Goal: Transaction & Acquisition: Purchase product/service

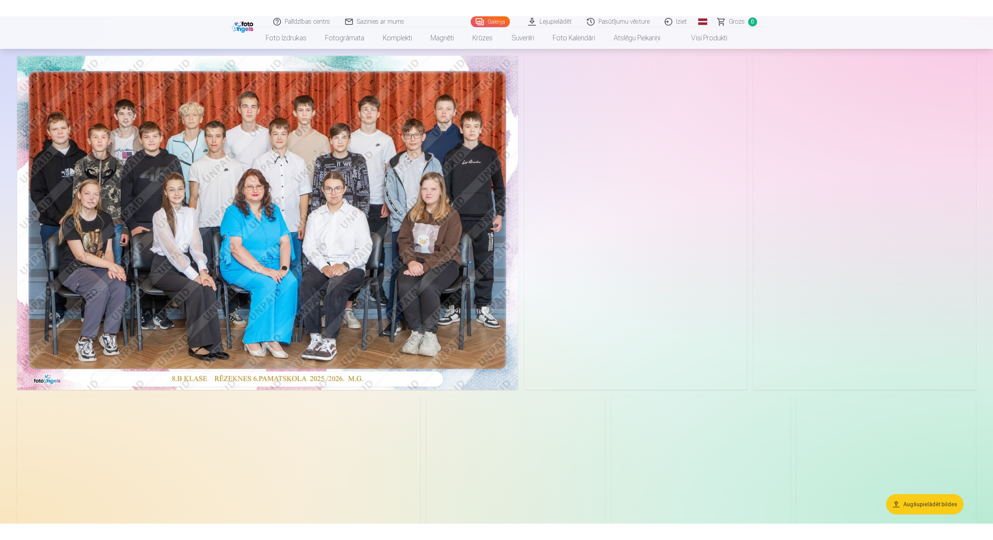
scroll to position [39, 0]
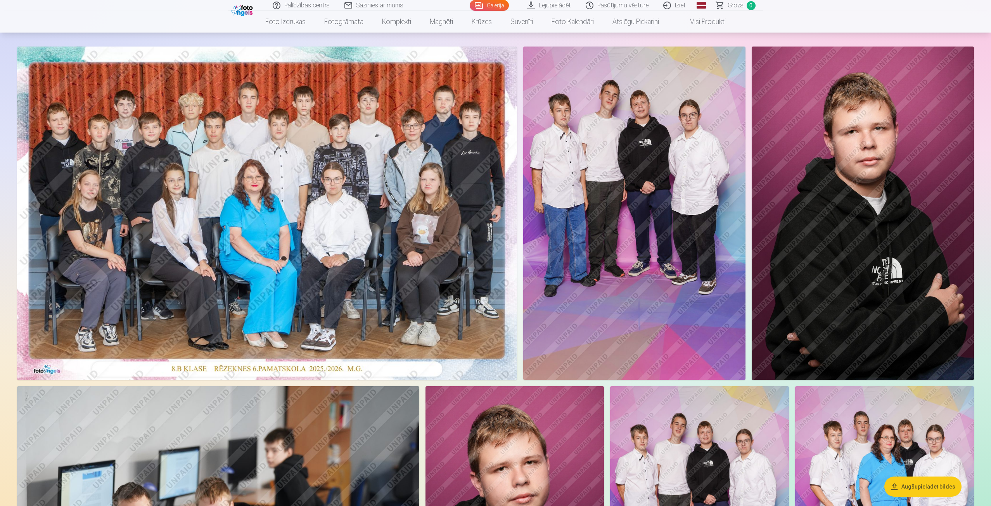
click at [154, 237] on img at bounding box center [267, 214] width 500 height 334
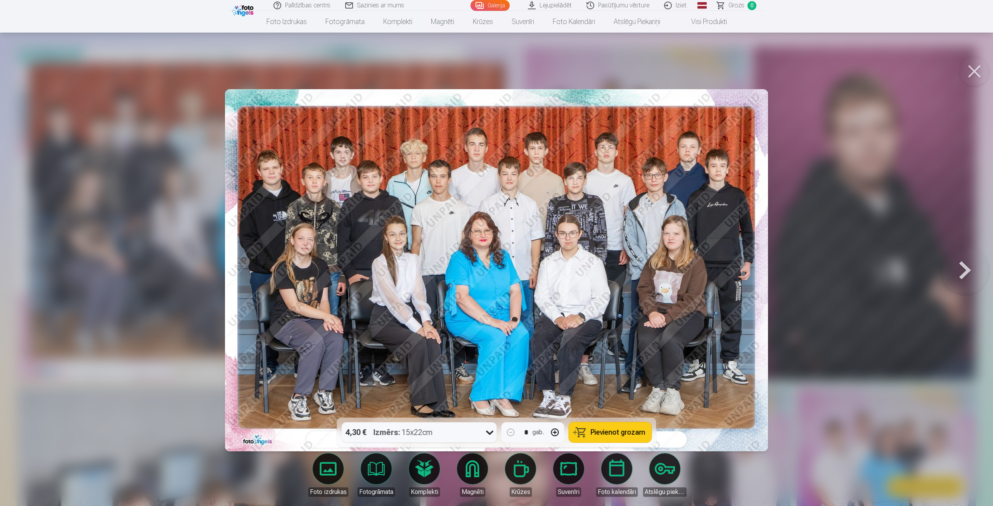
click at [968, 270] on button at bounding box center [965, 270] width 50 height 280
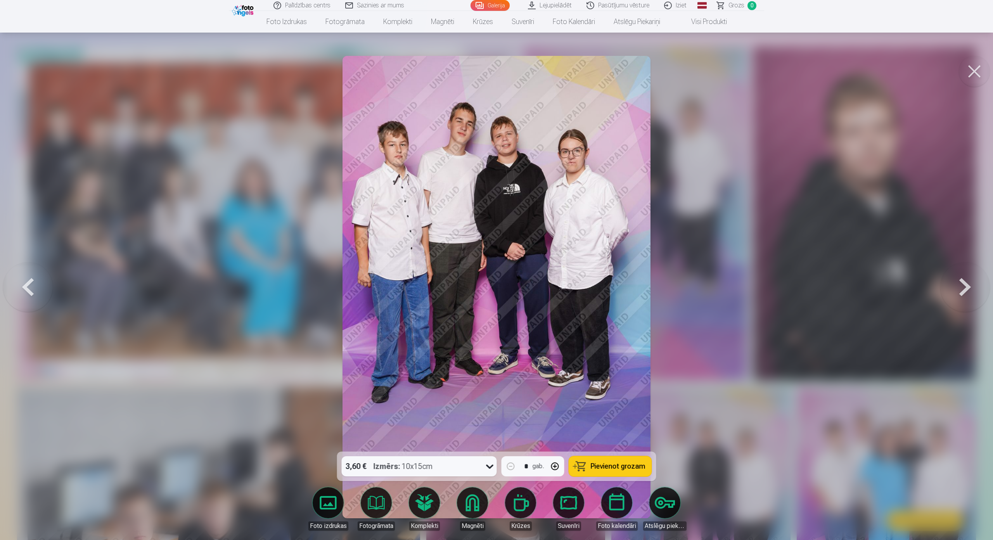
click at [963, 267] on button at bounding box center [965, 286] width 50 height 313
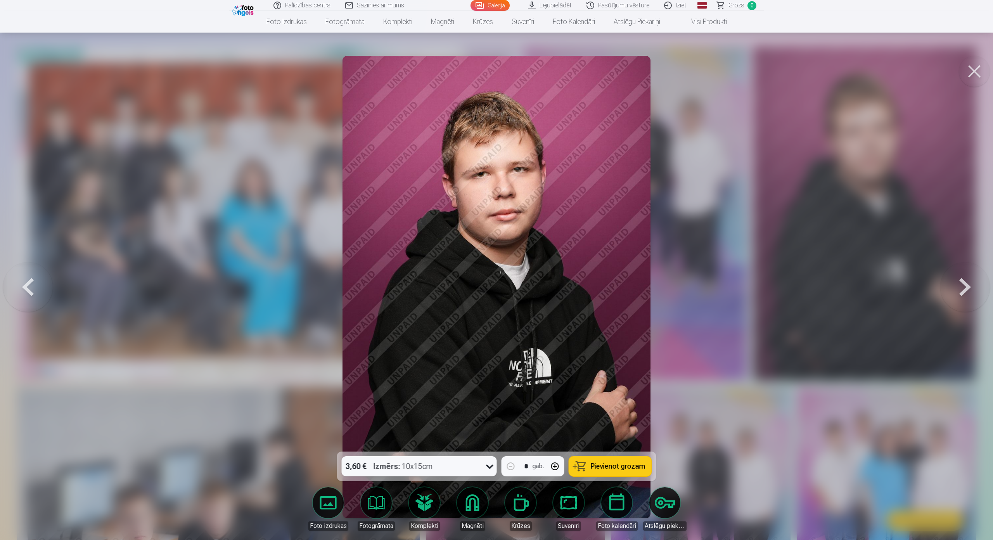
click at [964, 270] on button at bounding box center [965, 286] width 50 height 313
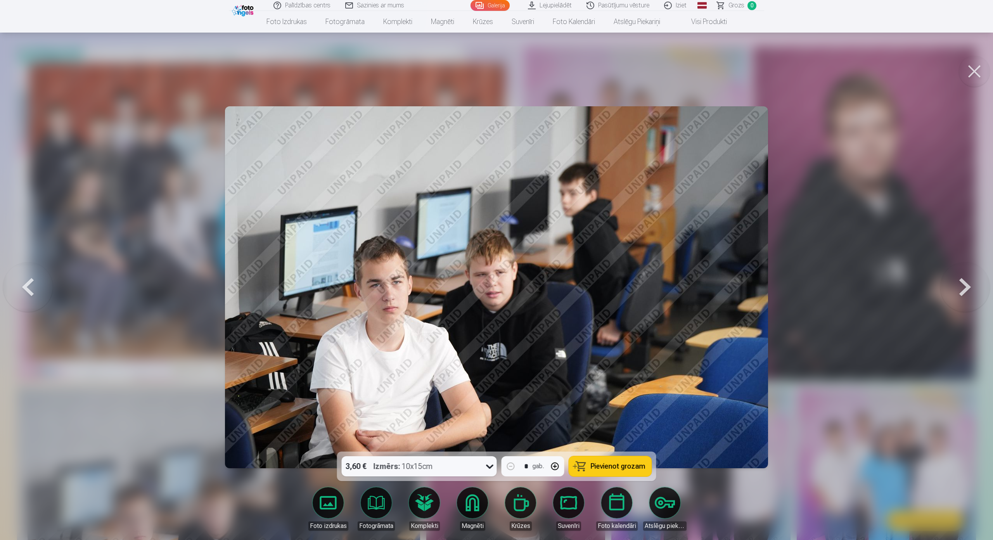
click at [970, 271] on button at bounding box center [965, 286] width 50 height 313
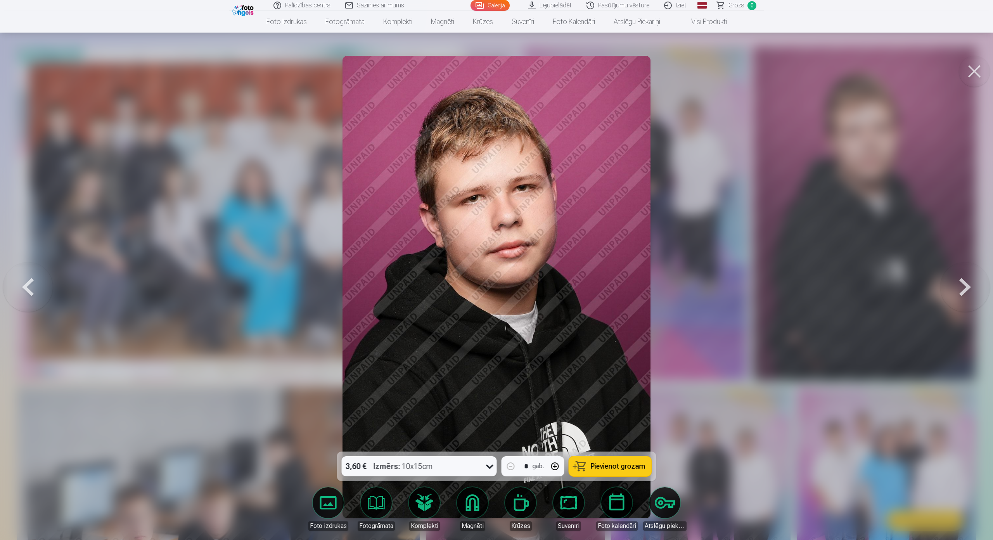
click at [970, 271] on button at bounding box center [965, 286] width 50 height 313
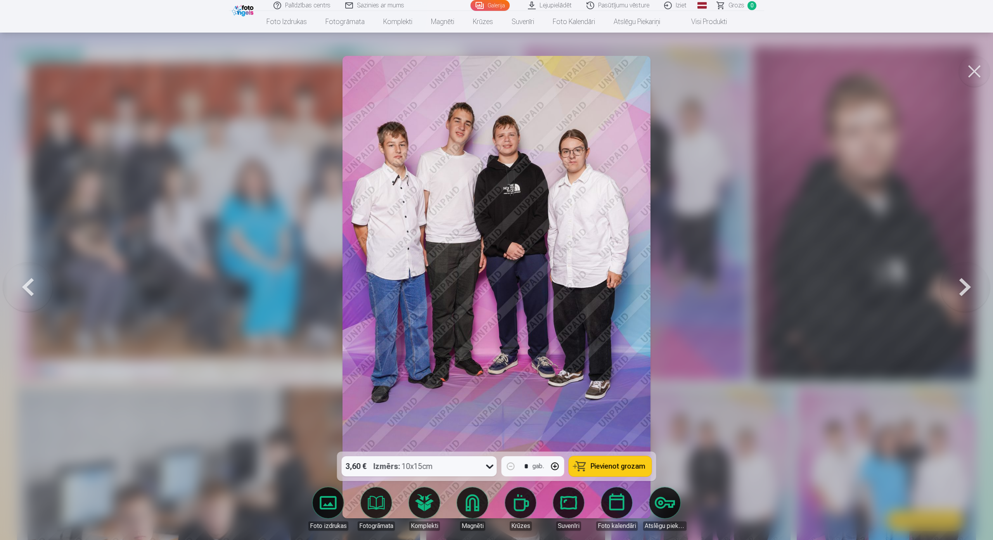
click at [970, 271] on button at bounding box center [965, 286] width 50 height 313
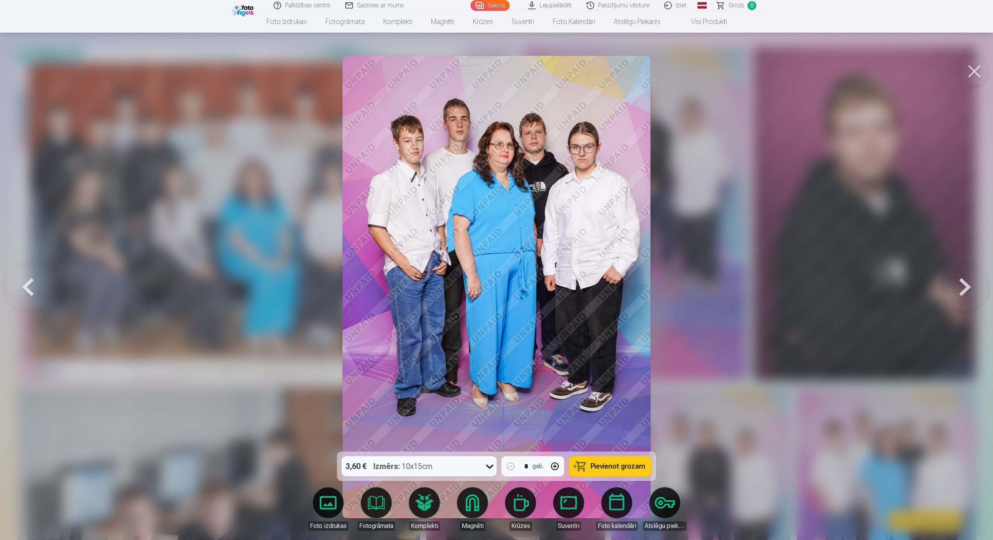
click at [964, 271] on button at bounding box center [965, 286] width 50 height 313
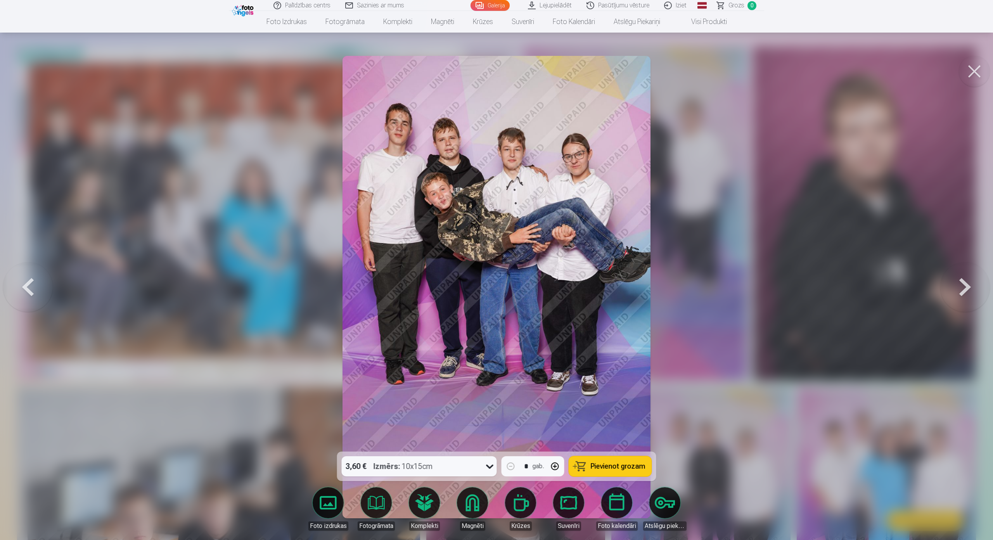
click at [964, 271] on button at bounding box center [965, 286] width 50 height 313
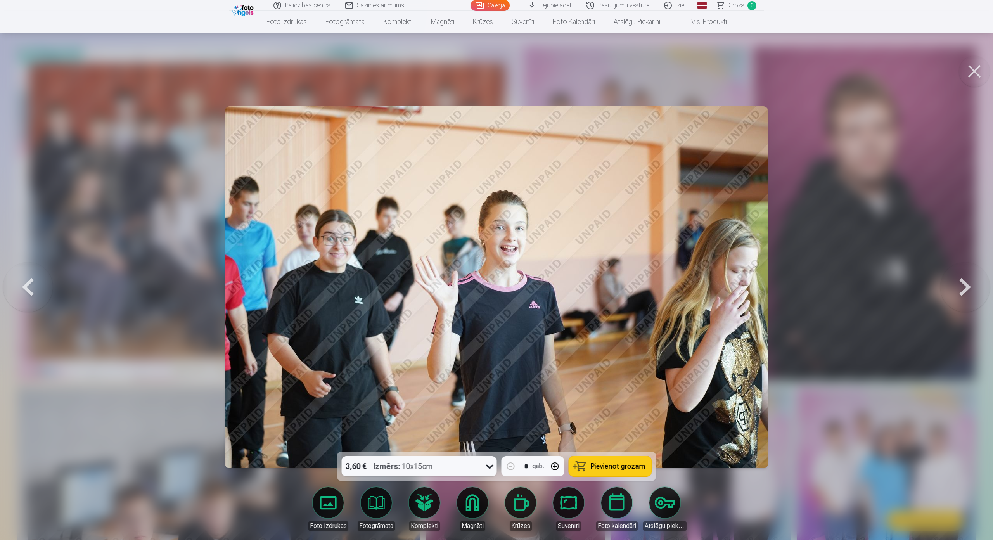
click at [964, 271] on button at bounding box center [965, 286] width 50 height 313
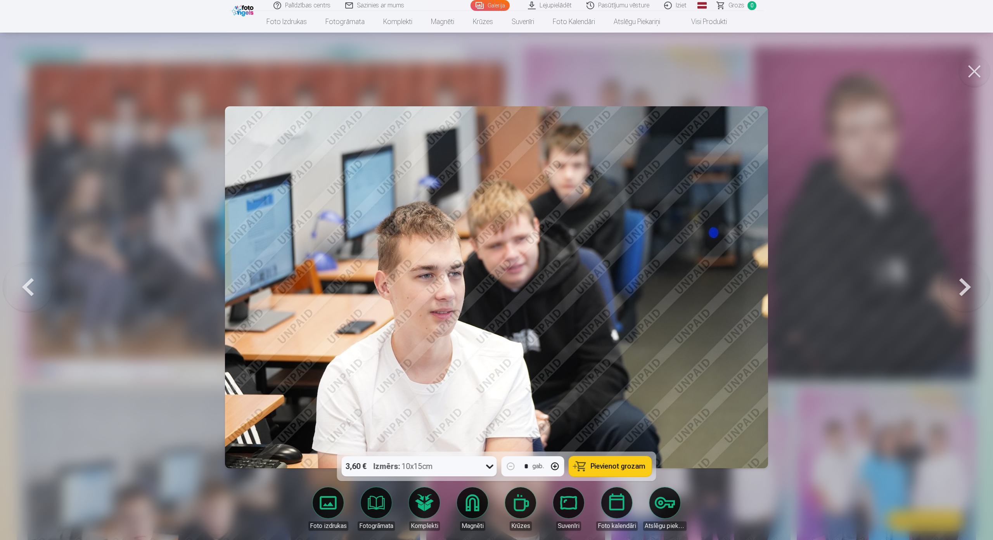
click at [971, 271] on button at bounding box center [965, 286] width 50 height 313
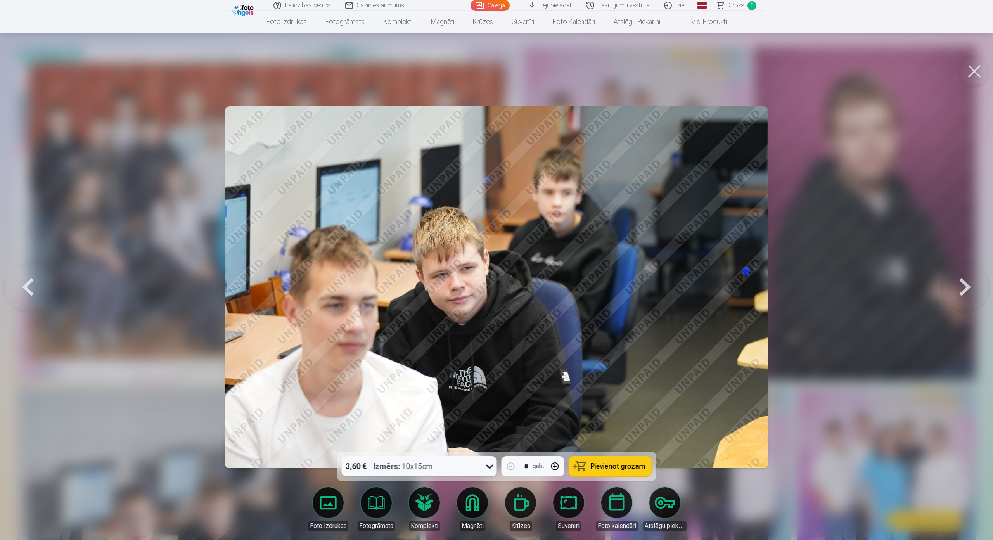
click at [962, 270] on button at bounding box center [965, 286] width 50 height 313
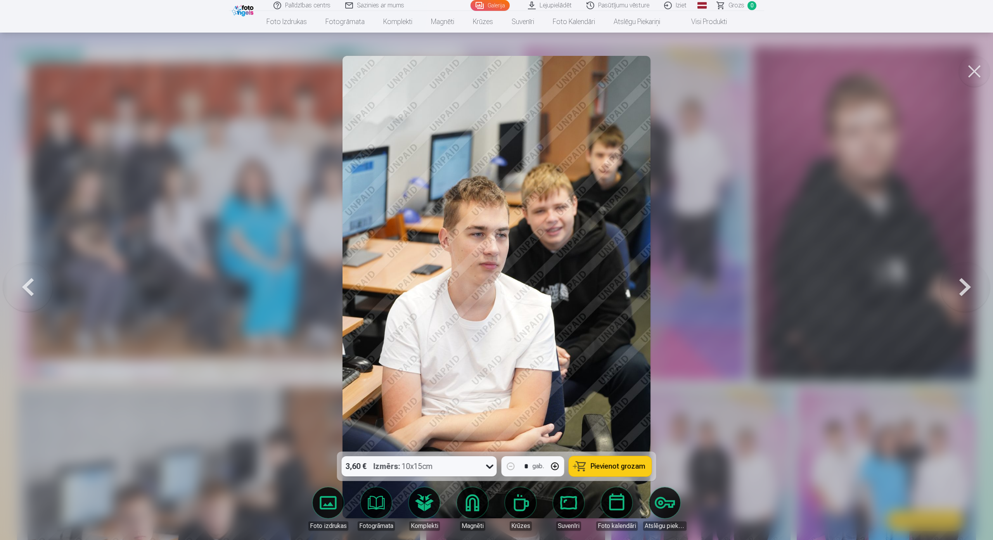
click at [962, 270] on button at bounding box center [965, 286] width 50 height 313
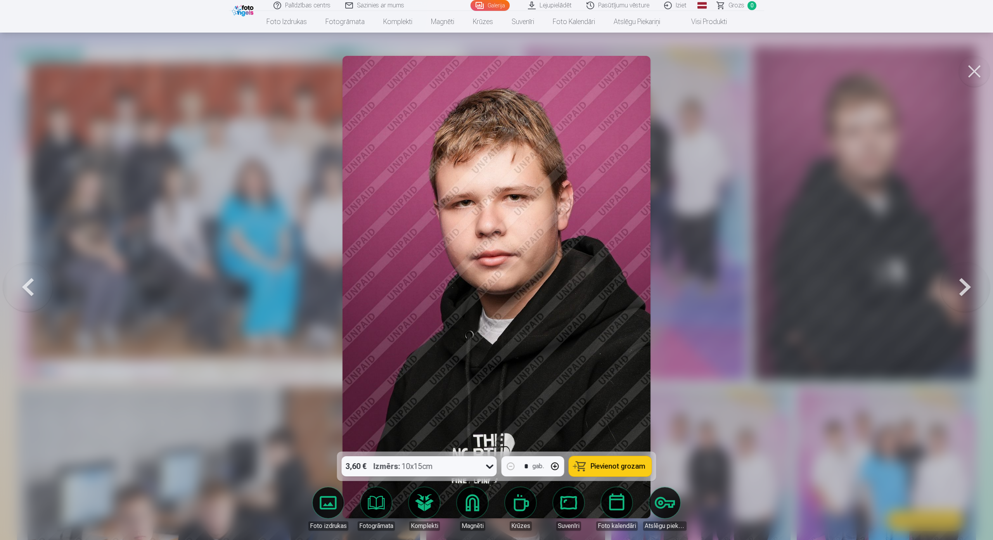
click at [962, 269] on button at bounding box center [965, 286] width 50 height 313
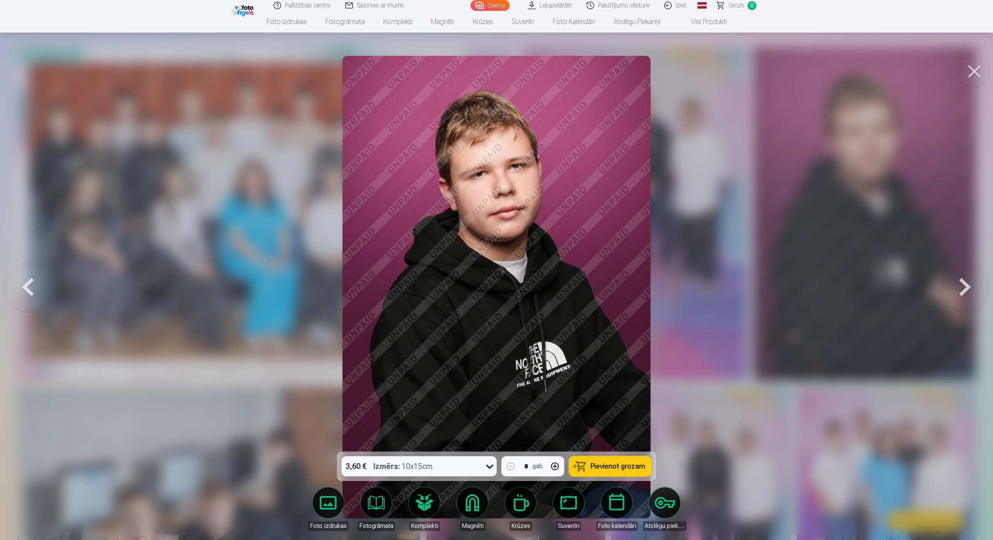
click at [962, 269] on button at bounding box center [965, 286] width 50 height 313
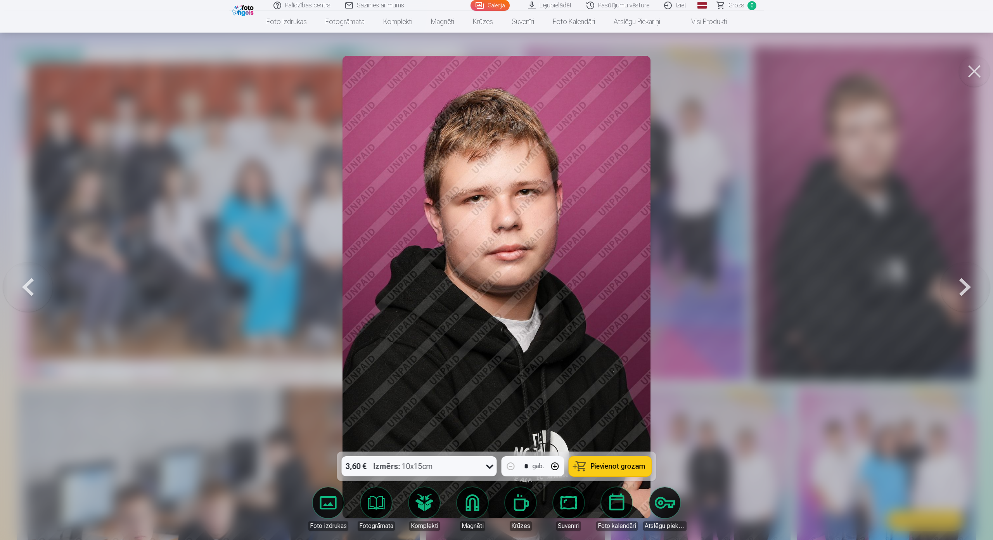
click at [962, 269] on button at bounding box center [965, 286] width 50 height 313
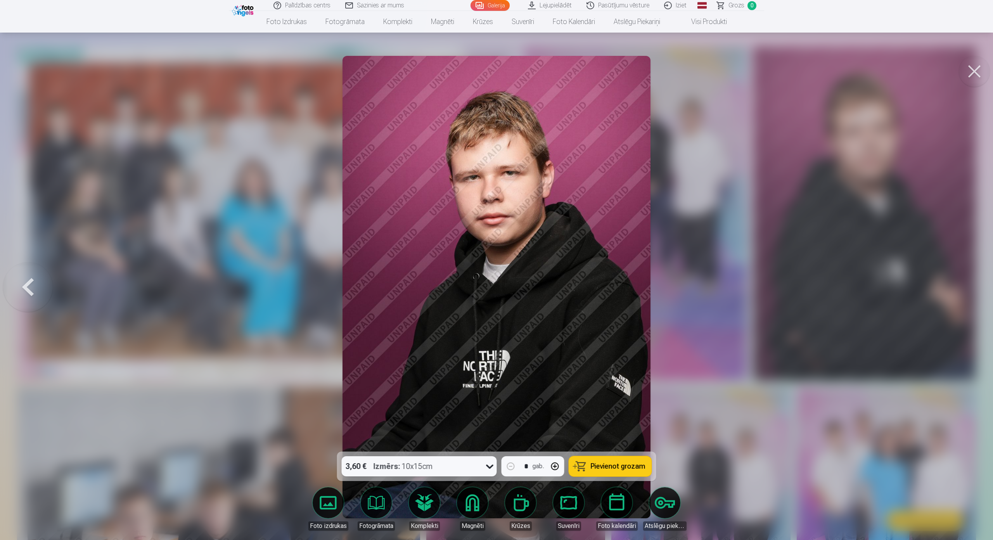
drag, startPoint x: 28, startPoint y: 267, endPoint x: 27, endPoint y: 261, distance: 5.9
click at [28, 265] on button at bounding box center [28, 286] width 50 height 313
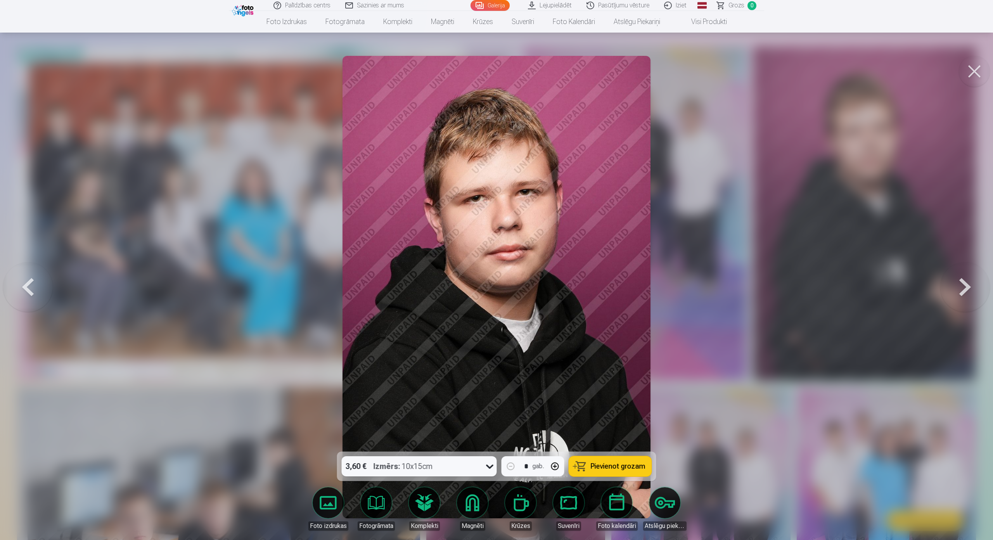
click at [27, 260] on button at bounding box center [28, 286] width 50 height 313
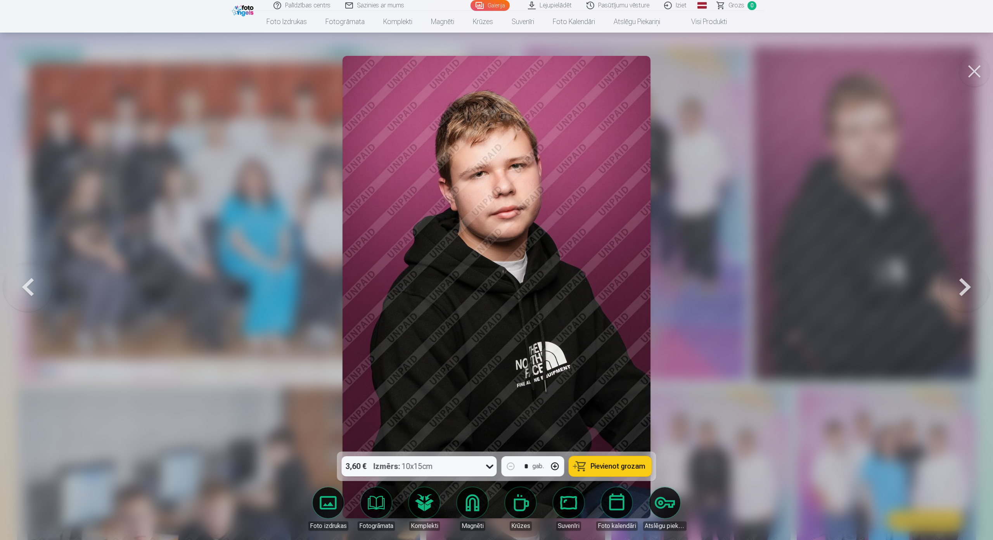
click at [27, 258] on button at bounding box center [28, 286] width 50 height 313
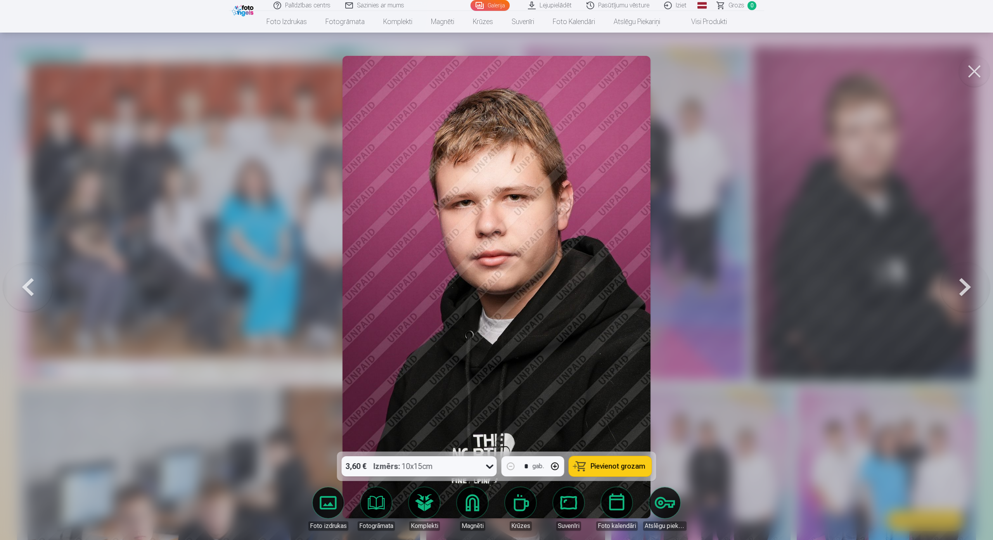
click at [556, 457] on button "button" at bounding box center [555, 466] width 19 height 19
click at [607, 463] on span "Pievienot grozam" at bounding box center [618, 466] width 55 height 7
type input "*"
click at [967, 269] on button at bounding box center [965, 286] width 50 height 313
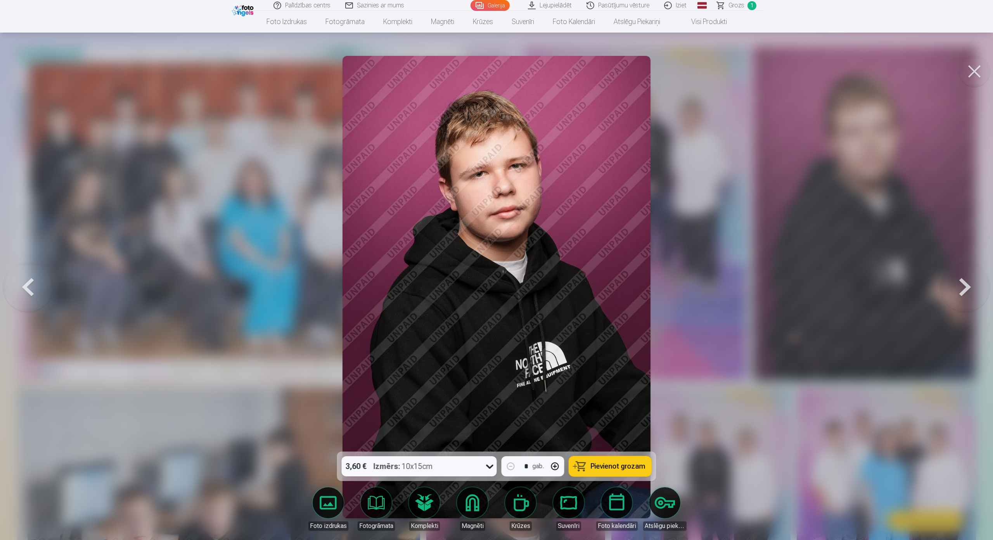
click at [967, 269] on button at bounding box center [965, 286] width 50 height 313
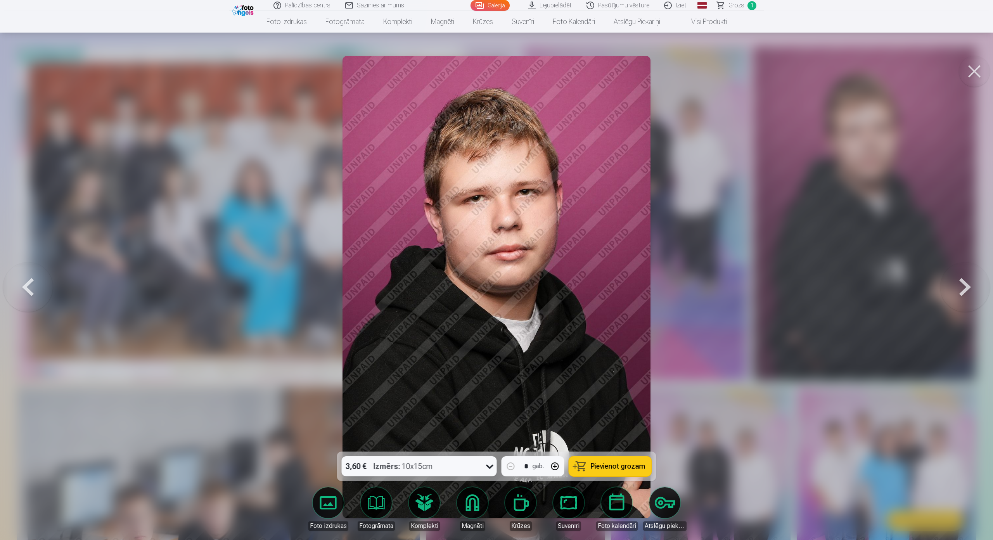
click at [967, 269] on button at bounding box center [965, 286] width 50 height 313
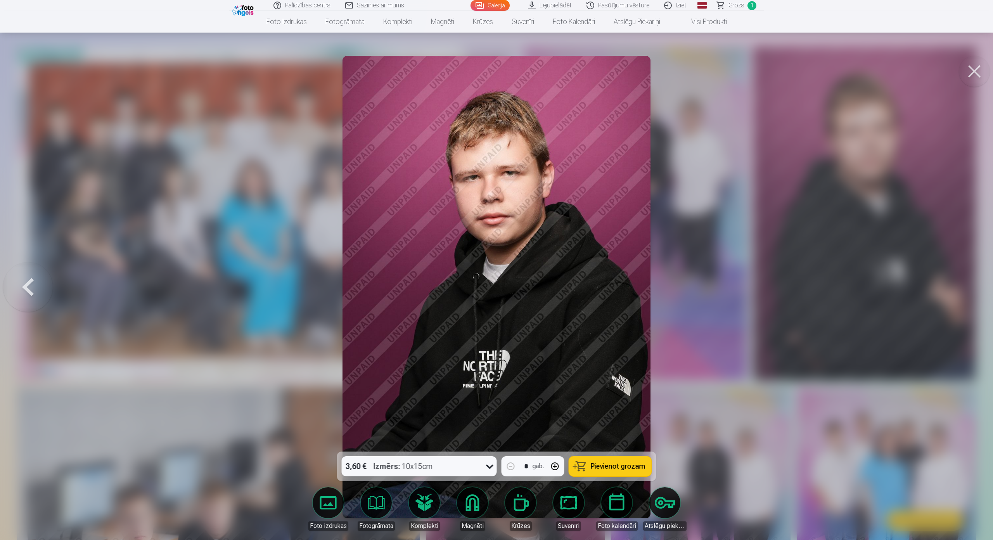
click at [610, 463] on span "Pievienot grozam" at bounding box center [618, 466] width 55 height 7
click at [26, 268] on button at bounding box center [28, 286] width 50 height 313
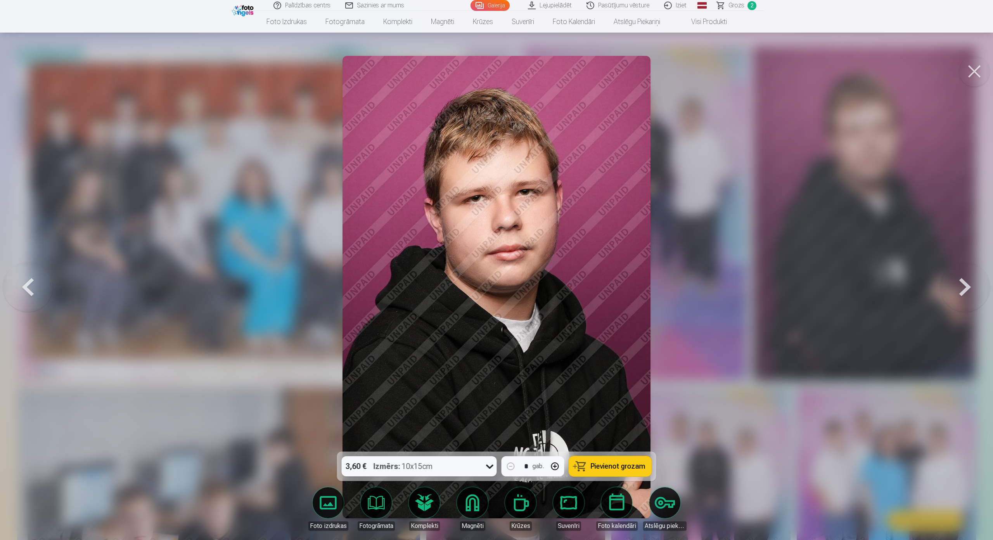
click at [26, 268] on button at bounding box center [28, 286] width 50 height 313
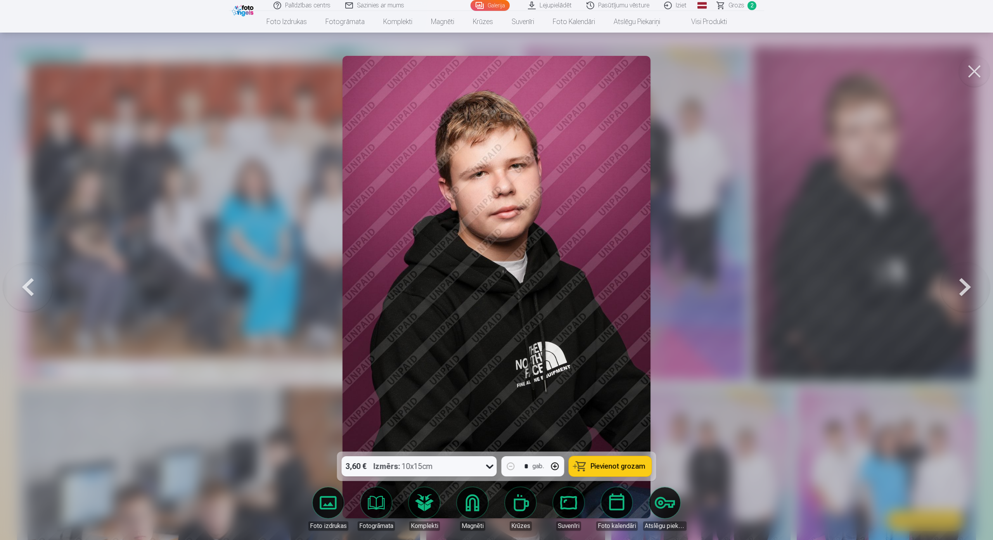
click at [26, 268] on button at bounding box center [28, 286] width 50 height 313
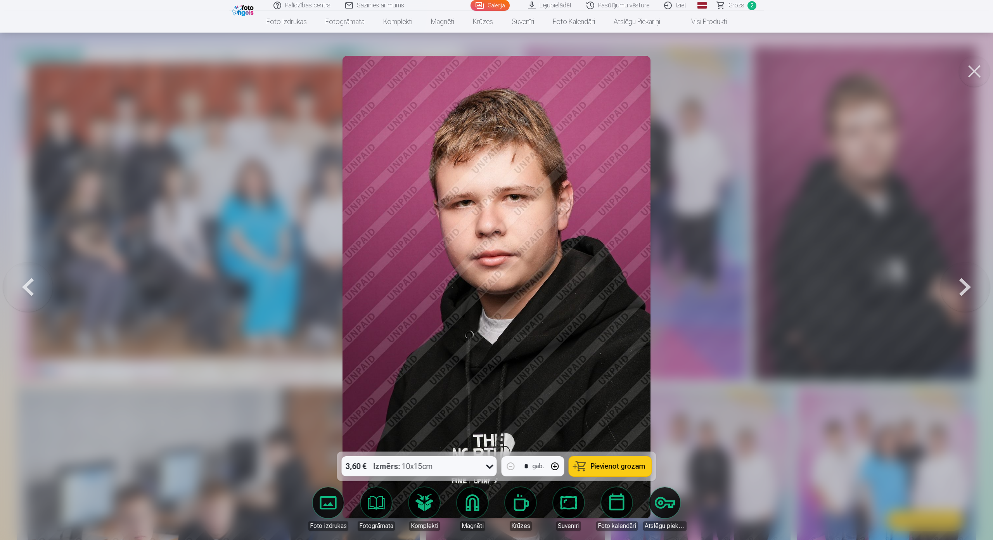
click at [26, 268] on button at bounding box center [28, 286] width 50 height 313
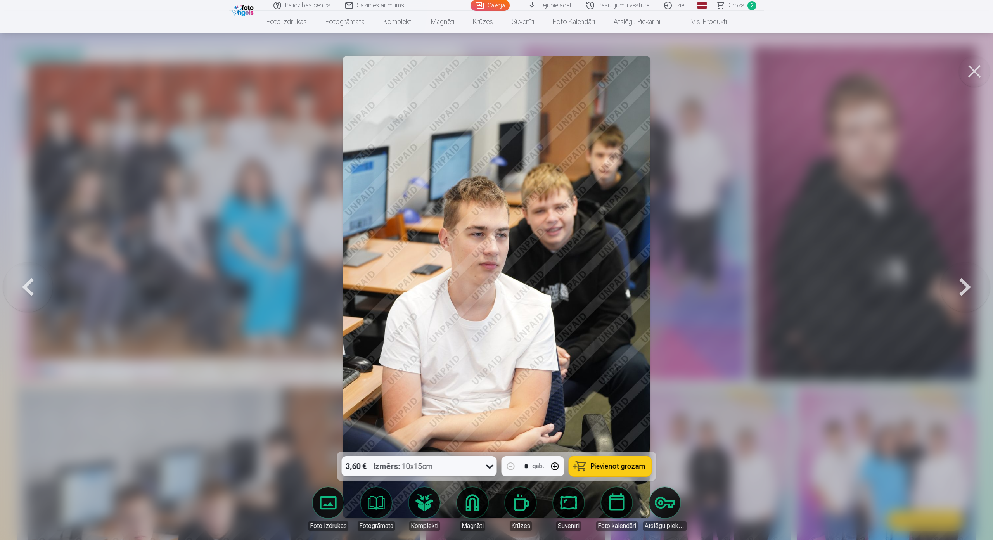
click at [26, 268] on button at bounding box center [28, 286] width 50 height 313
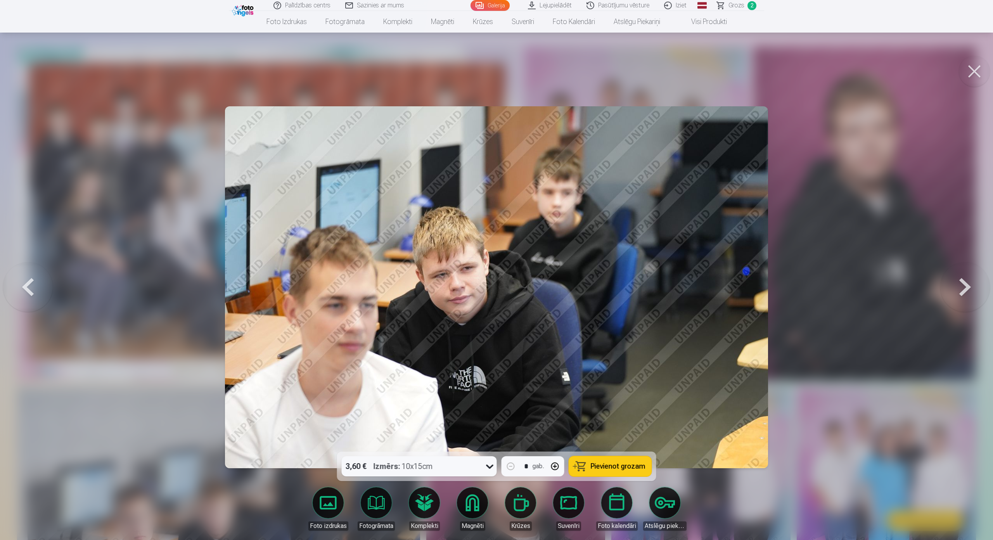
click at [26, 268] on button at bounding box center [28, 286] width 50 height 313
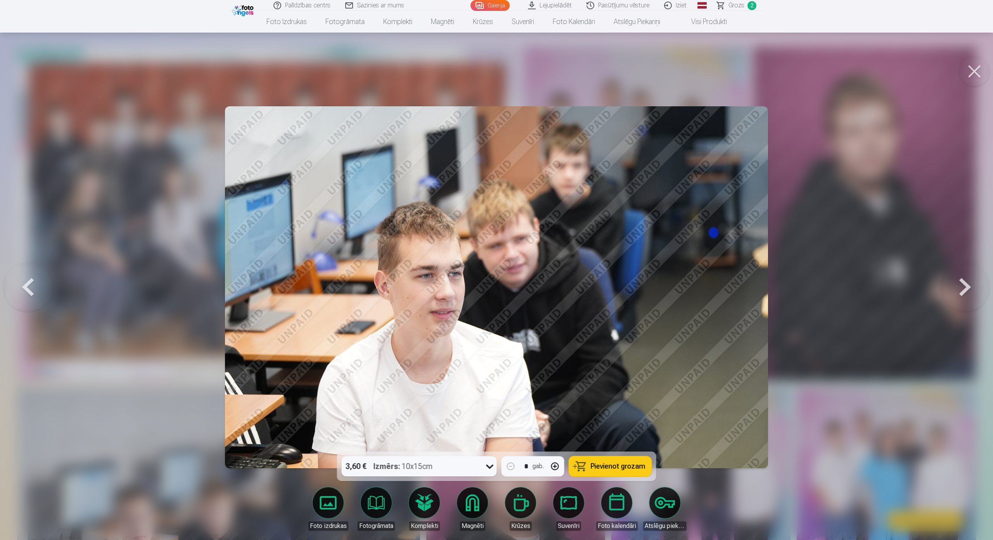
click at [26, 268] on button at bounding box center [28, 286] width 50 height 313
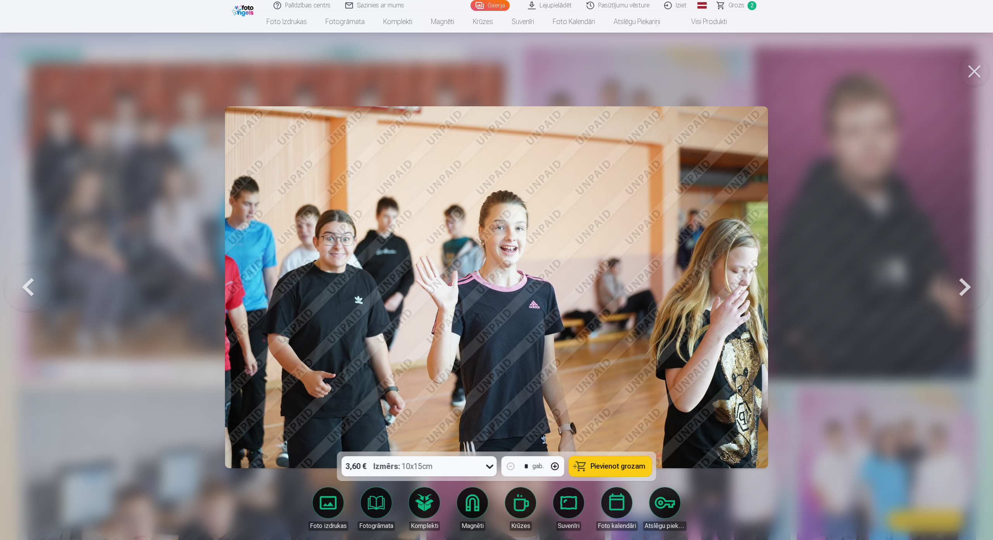
click at [26, 268] on button at bounding box center [28, 286] width 50 height 313
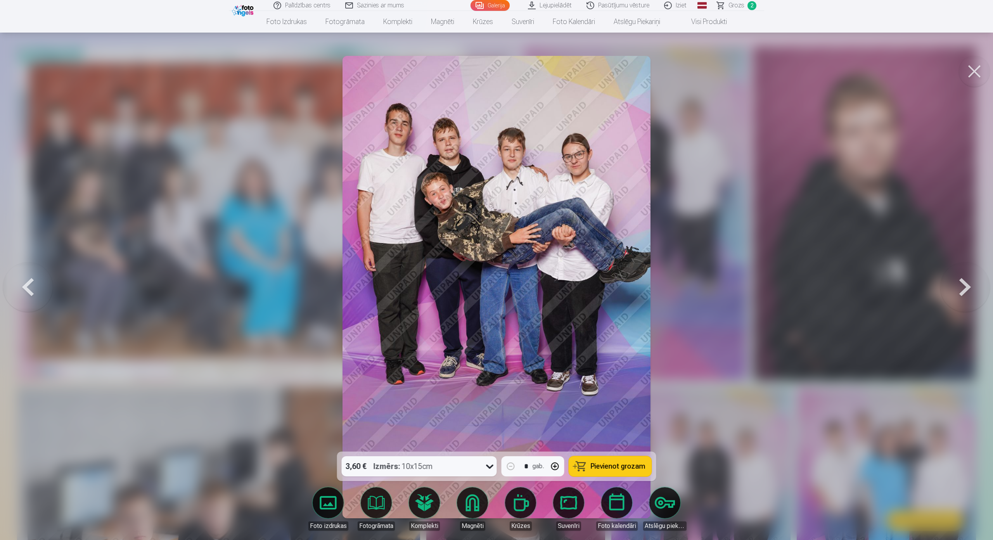
click at [26, 268] on button at bounding box center [28, 286] width 50 height 313
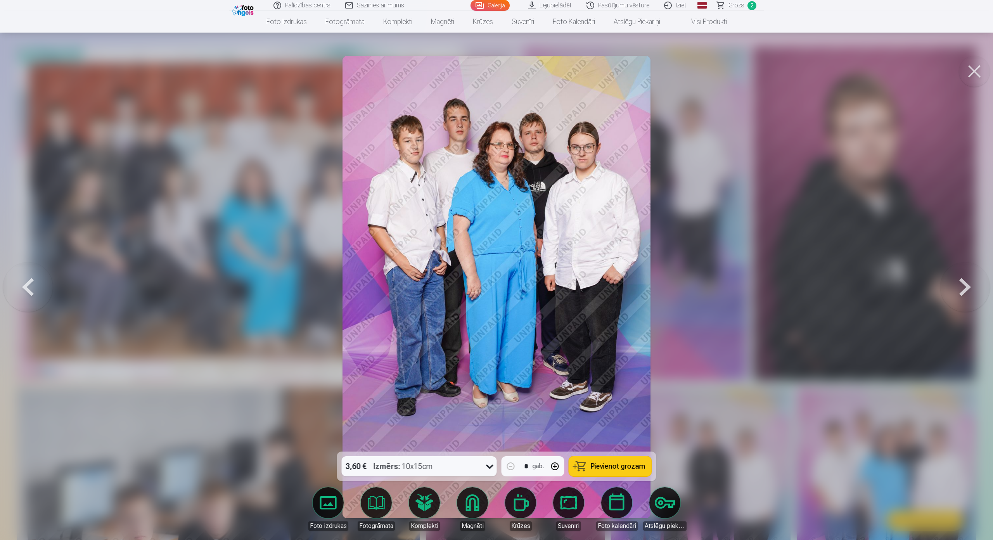
click at [26, 268] on button at bounding box center [28, 286] width 50 height 313
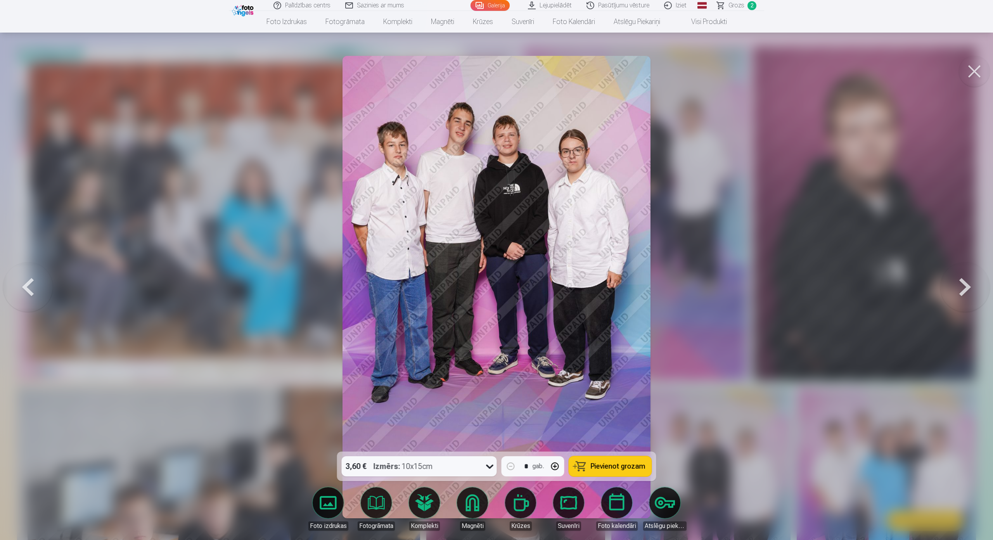
click at [26, 268] on button at bounding box center [28, 286] width 50 height 313
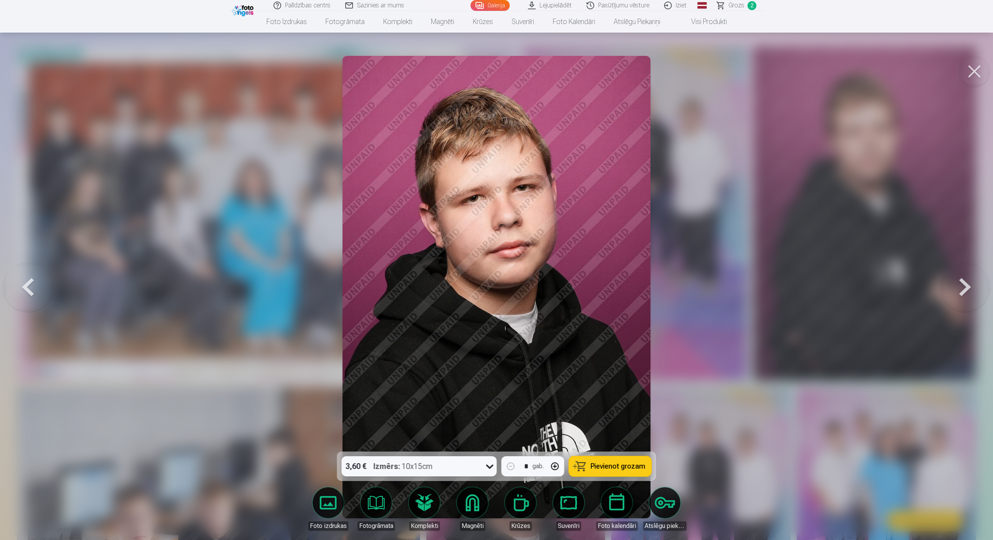
click at [26, 268] on button at bounding box center [28, 286] width 50 height 313
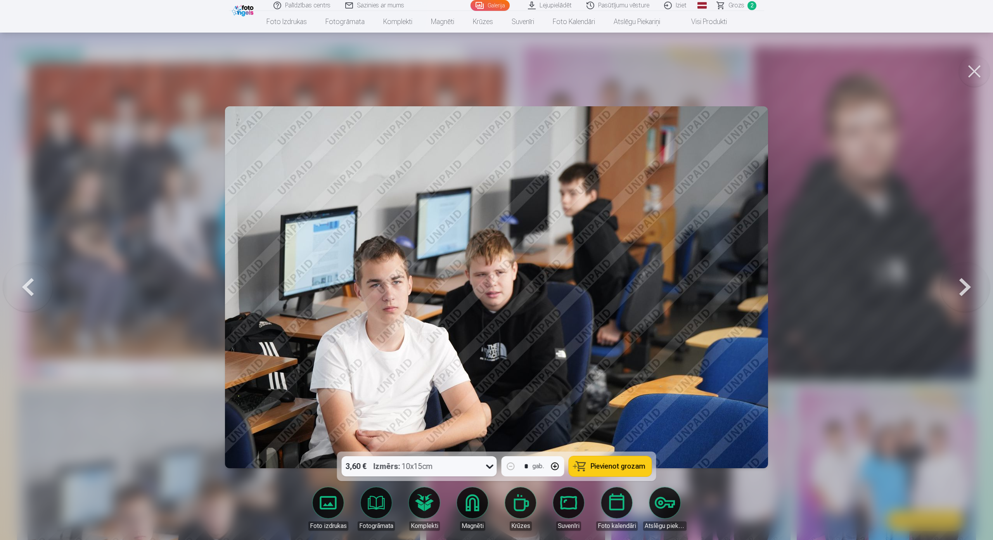
click at [26, 268] on button at bounding box center [28, 286] width 50 height 313
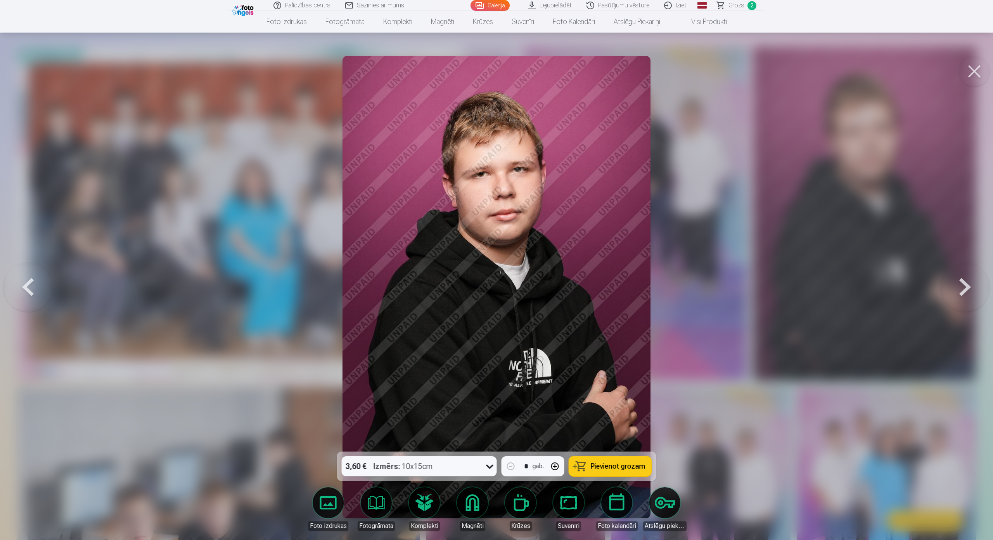
click at [26, 268] on button at bounding box center [28, 286] width 50 height 313
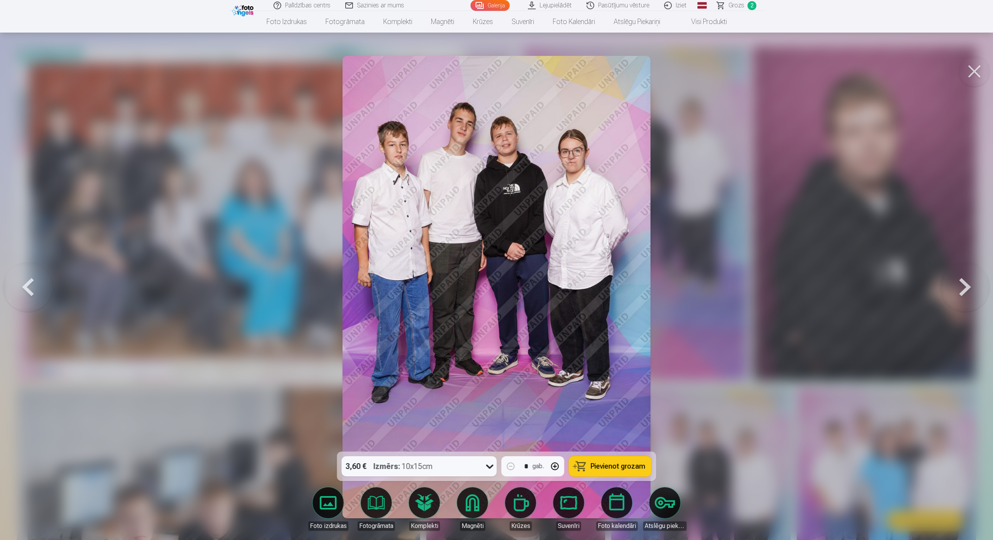
click at [26, 268] on button at bounding box center [28, 286] width 50 height 313
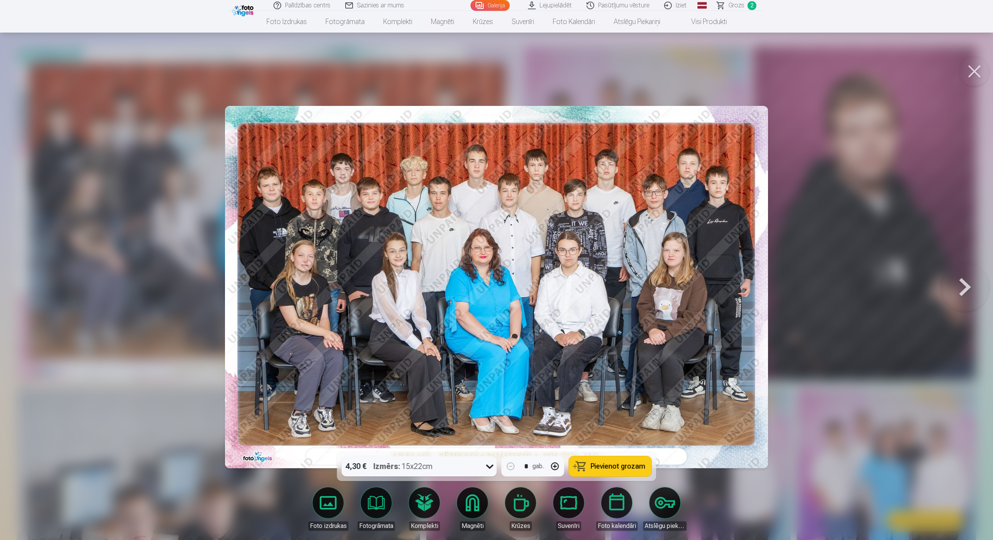
click at [624, 463] on span "Pievienot grozam" at bounding box center [618, 466] width 55 height 7
click at [966, 270] on button at bounding box center [965, 286] width 50 height 313
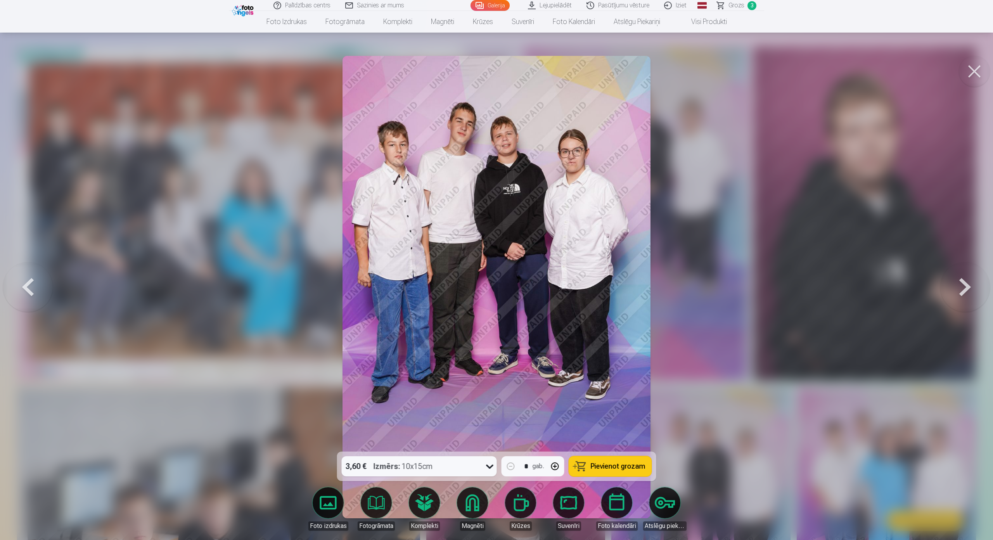
click at [964, 267] on button at bounding box center [965, 286] width 50 height 313
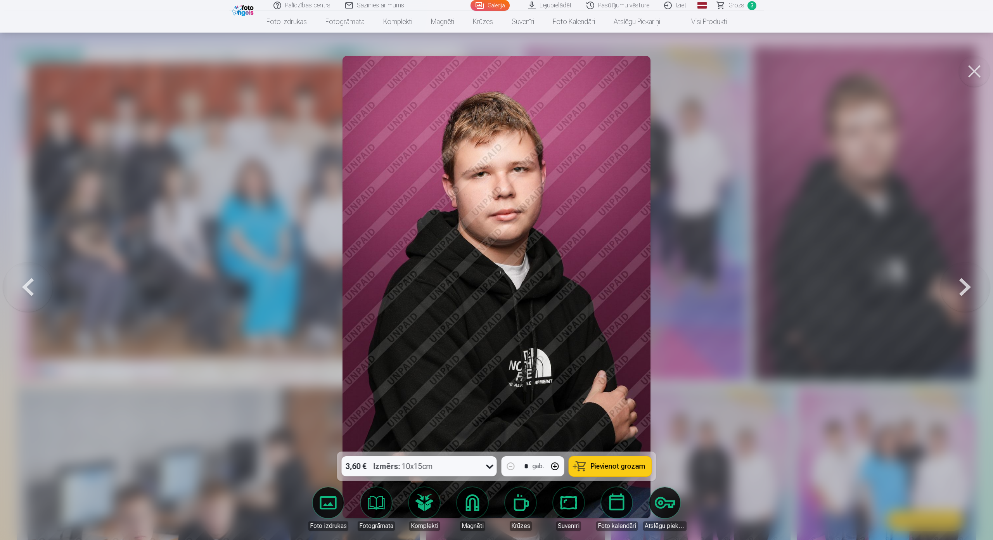
click at [964, 267] on button at bounding box center [965, 286] width 50 height 313
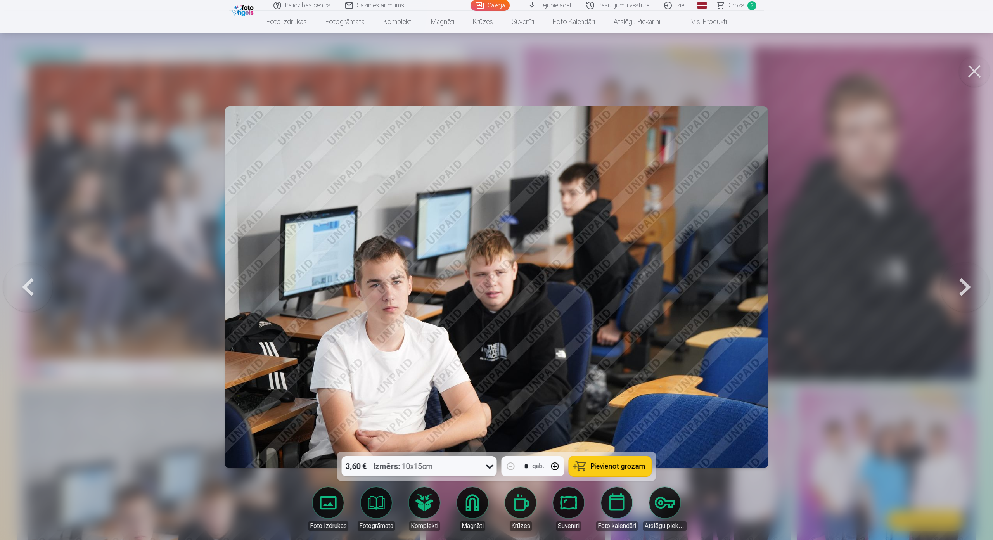
click at [968, 267] on button at bounding box center [965, 286] width 50 height 313
